Goal: Task Accomplishment & Management: Manage account settings

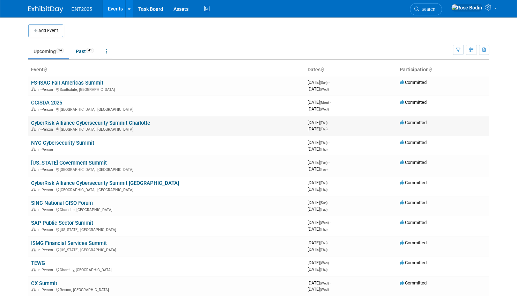
click at [131, 123] on link "CyberRisk Alliance Cybersecurity Summit Charlotte" at bounding box center [90, 123] width 119 height 6
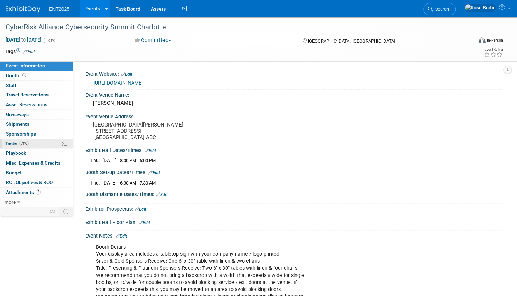
click at [46, 144] on link "71% Tasks 71%" at bounding box center [36, 143] width 73 height 9
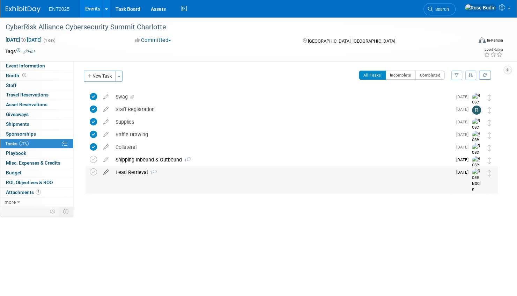
click at [106, 171] on icon at bounding box center [106, 170] width 12 height 9
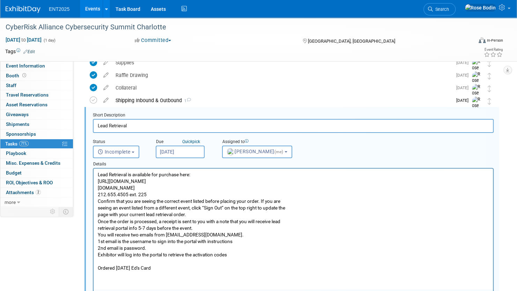
scroll to position [64, 0]
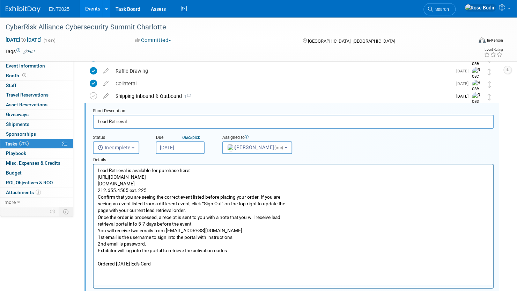
click at [180, 263] on p "Lead Retrieval is available for purchase here: https://orders.american-tradesho…" at bounding box center [294, 217] width 392 height 100
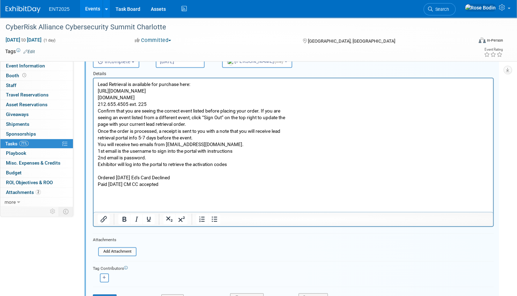
scroll to position [203, 0]
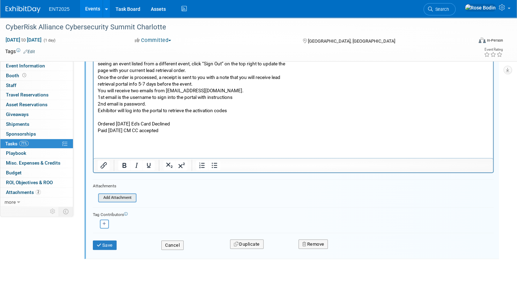
click at [129, 198] on input "file" at bounding box center [100, 198] width 71 height 8
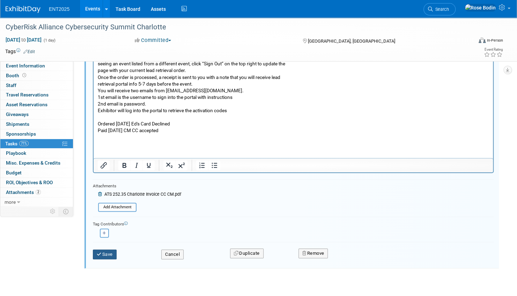
click at [111, 253] on button "Save" at bounding box center [105, 254] width 24 height 10
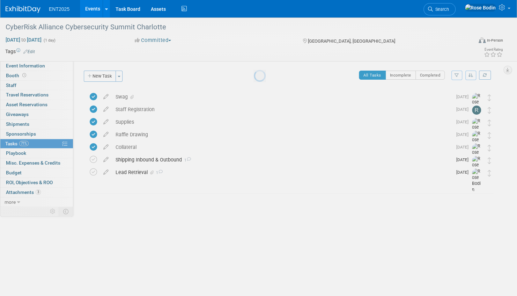
scroll to position [0, 0]
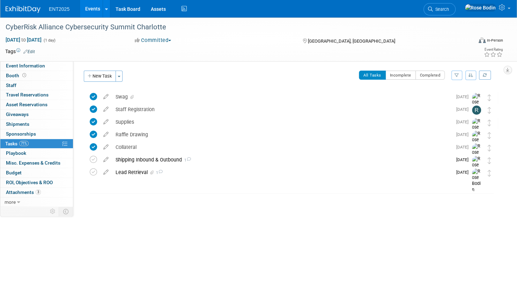
click at [93, 7] on link "Events" at bounding box center [93, 8] width 26 height 17
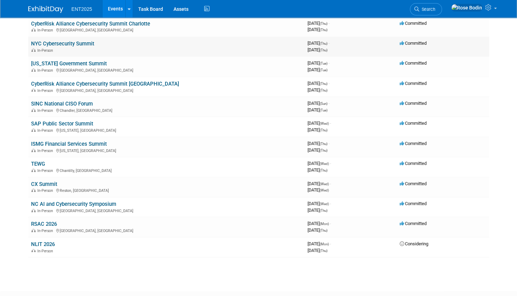
scroll to position [140, 0]
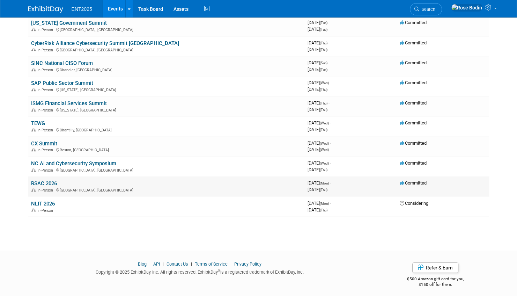
click at [50, 182] on link "RSAC 2026" at bounding box center [44, 183] width 26 height 6
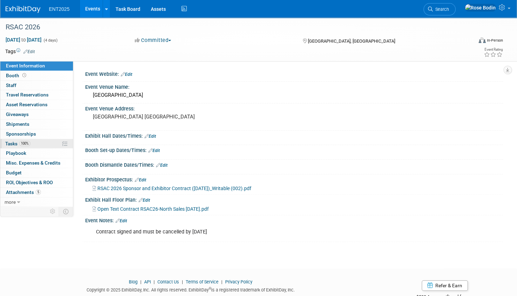
click at [46, 142] on link "100% Tasks 100%" at bounding box center [36, 143] width 73 height 9
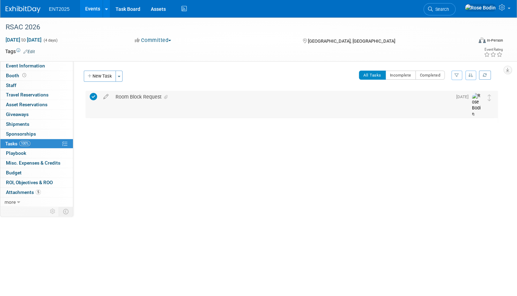
click at [180, 96] on div "Room Block Request" at bounding box center [282, 97] width 340 height 12
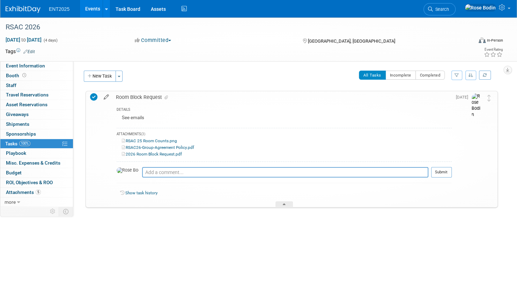
click at [107, 95] on icon at bounding box center [106, 95] width 12 height 9
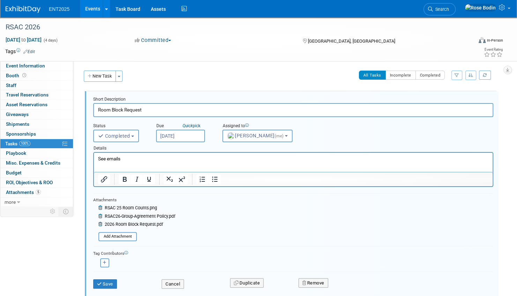
scroll to position [35, 0]
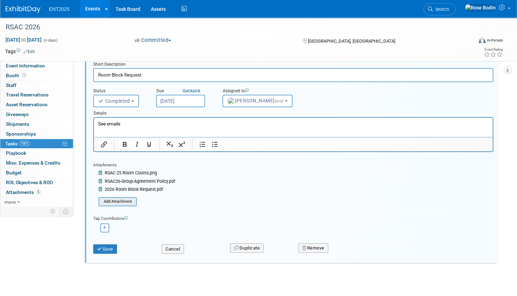
click at [118, 200] on input "file" at bounding box center [100, 202] width 71 height 8
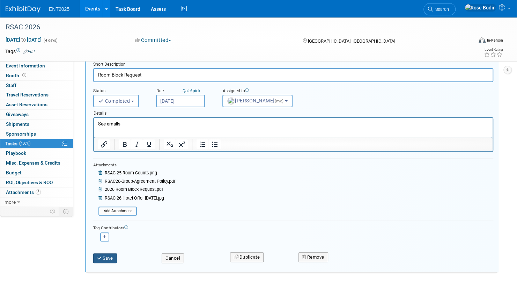
click at [109, 256] on button "Save" at bounding box center [105, 258] width 24 height 10
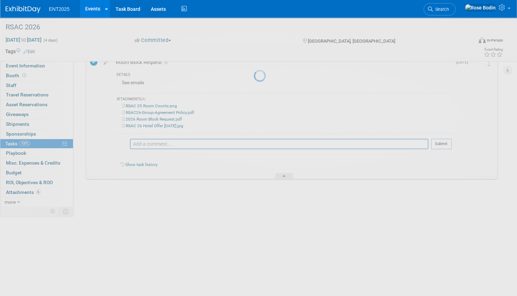
scroll to position [0, 0]
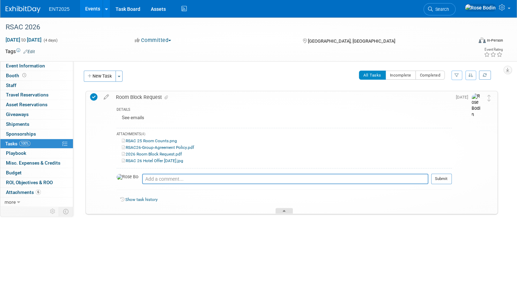
click at [284, 210] on icon at bounding box center [284, 212] width 3 height 4
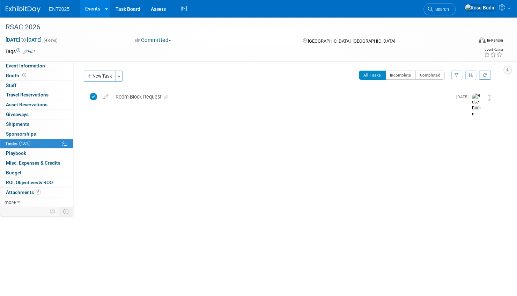
click at [90, 11] on link "Events" at bounding box center [93, 8] width 26 height 17
